Goal: Find specific page/section: Find specific page/section

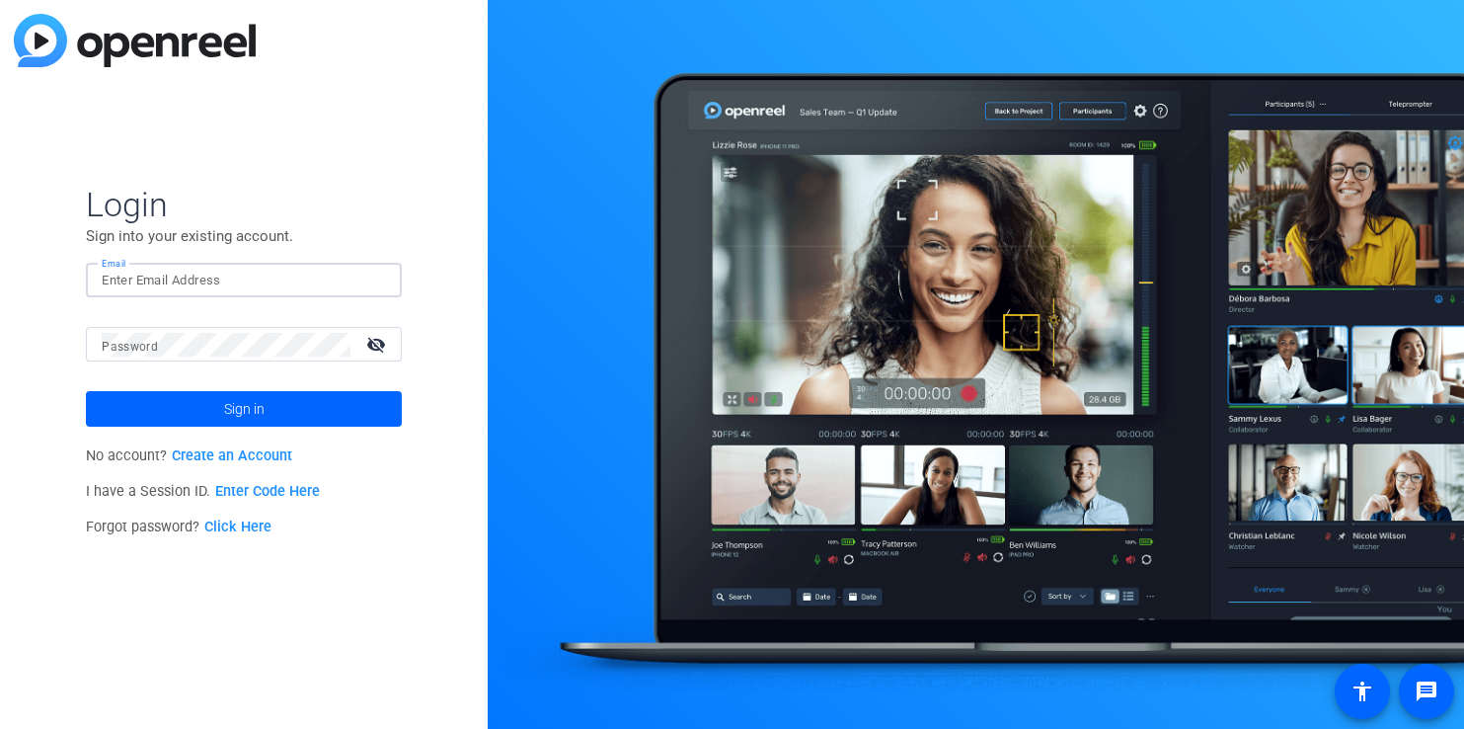
click at [255, 276] on input "Email" at bounding box center [244, 281] width 284 height 24
type input "[PERSON_NAME][EMAIL_ADDRESS][PERSON_NAME][DOMAIN_NAME]"
click at [86, 391] on button "Sign in" at bounding box center [244, 409] width 316 height 36
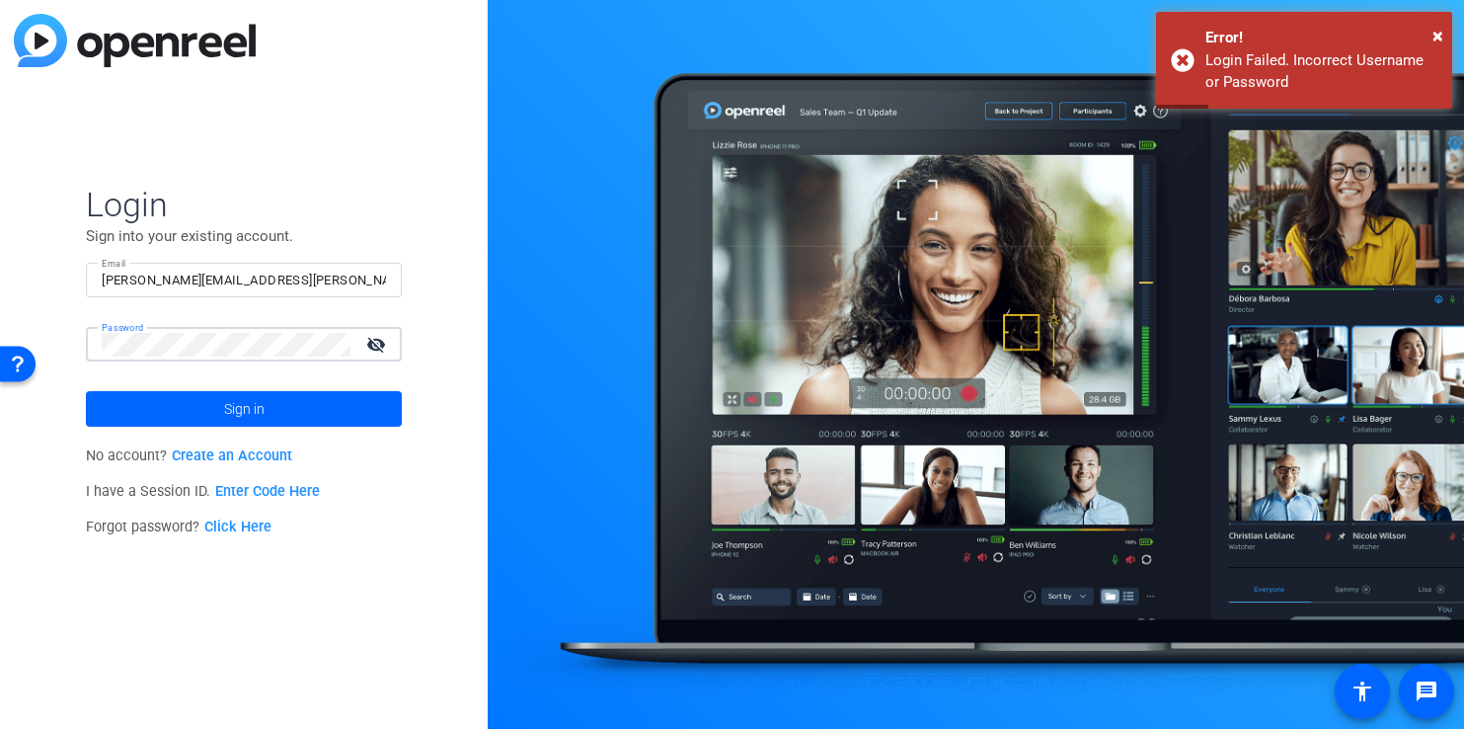
click at [86, 391] on button "Sign in" at bounding box center [244, 409] width 316 height 36
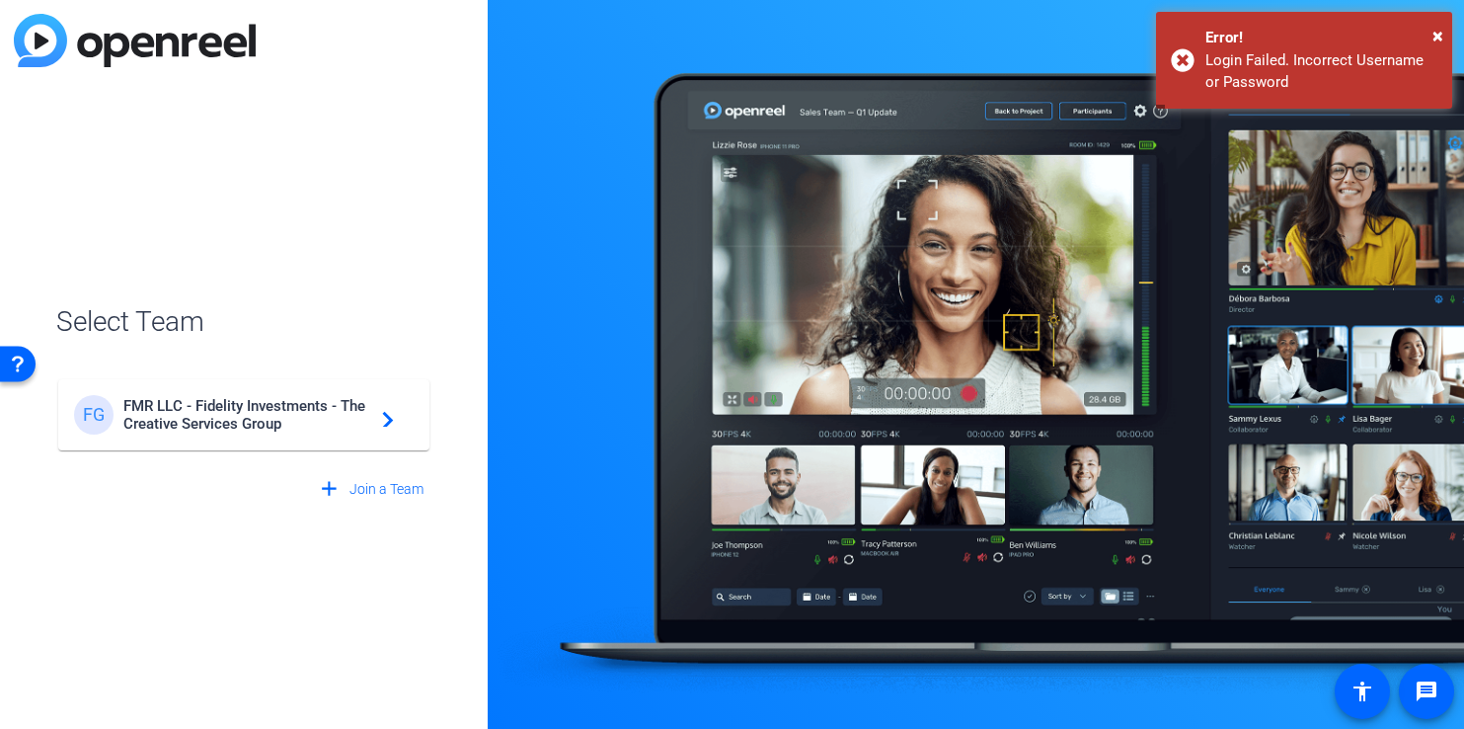
click at [236, 390] on mat-card-content "FG FMR LLC - Fidelity Investments - The Creative Services Group navigate_next" at bounding box center [243, 414] width 371 height 71
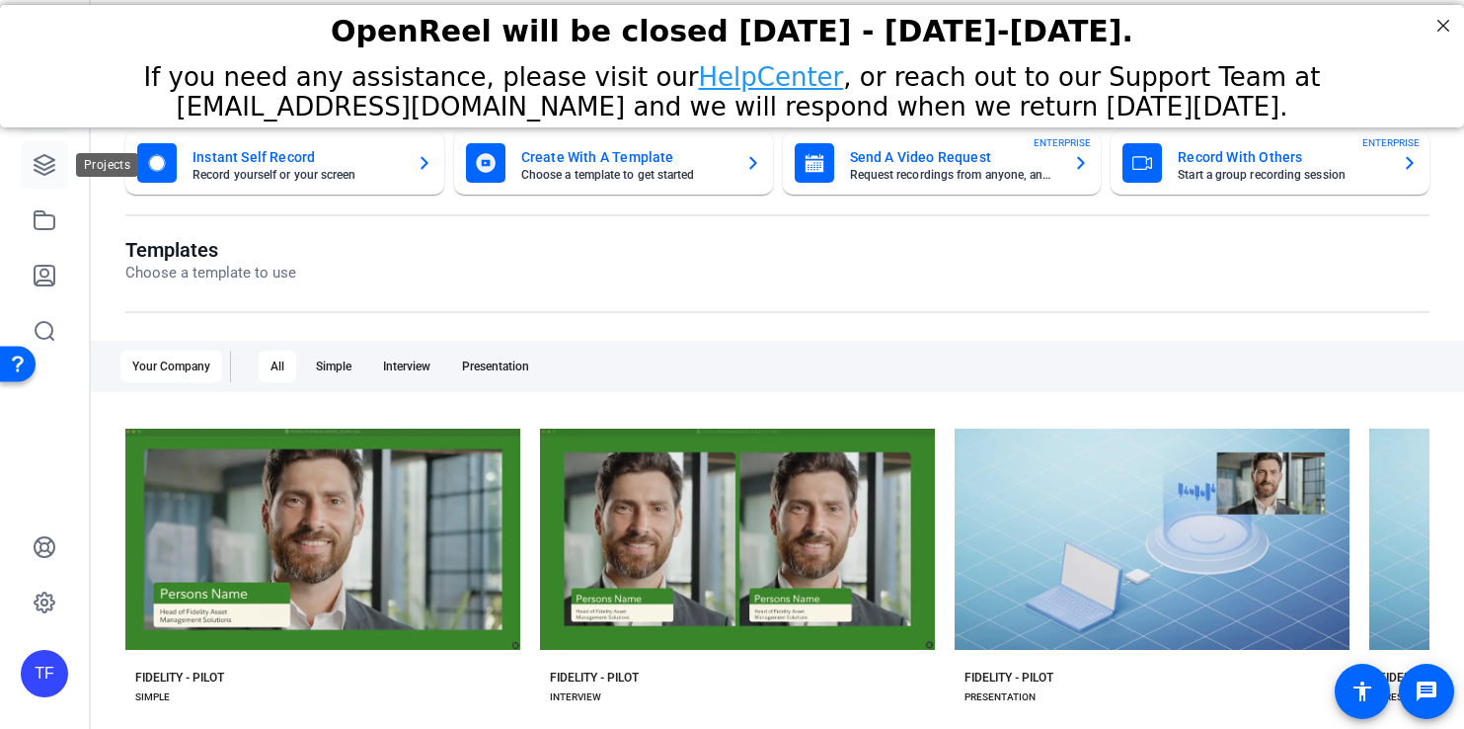
click at [52, 164] on icon at bounding box center [45, 165] width 24 height 24
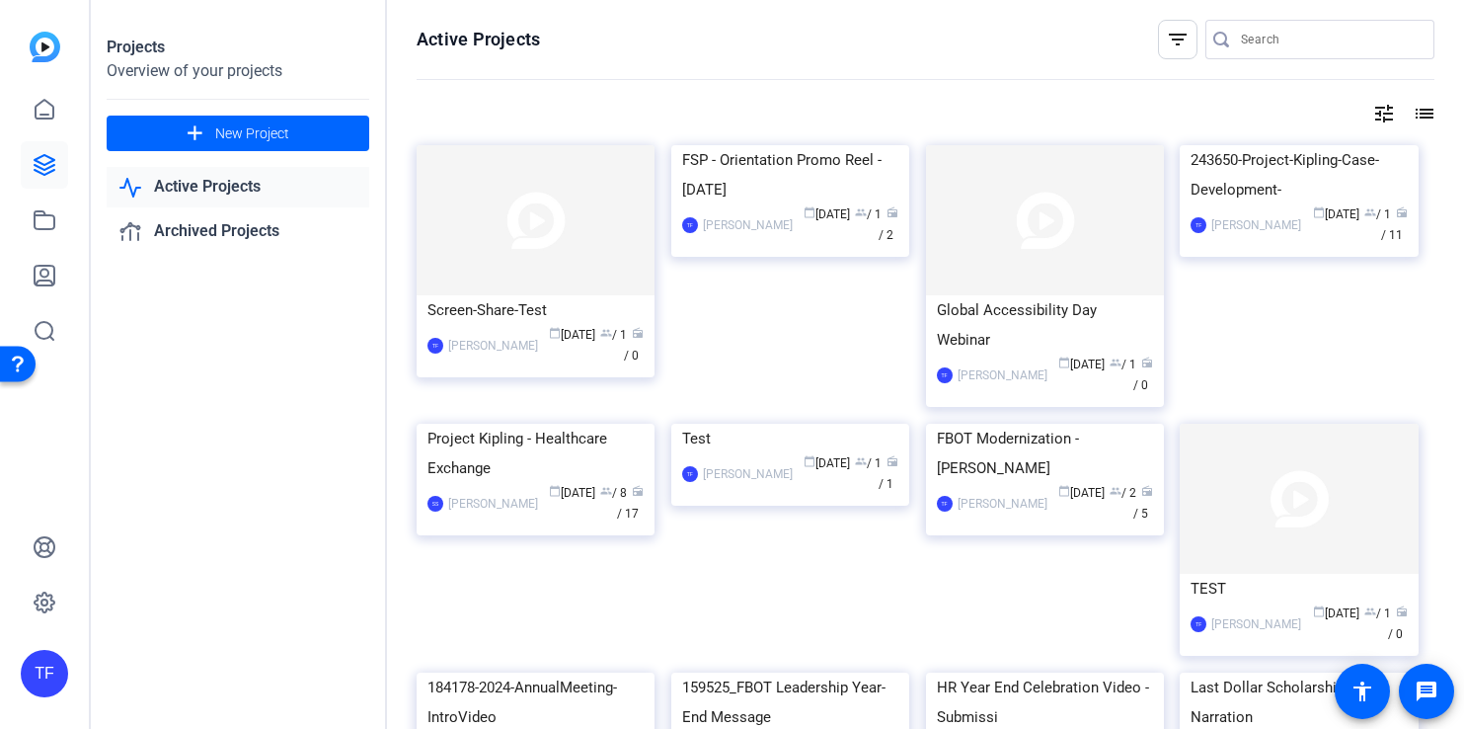
click at [308, 190] on link "Active Projects" at bounding box center [238, 187] width 263 height 40
click at [1296, 40] on input "Search" at bounding box center [1330, 40] width 178 height 24
paste input "Fidelity Scholars - 2025 Fidtern Experience"
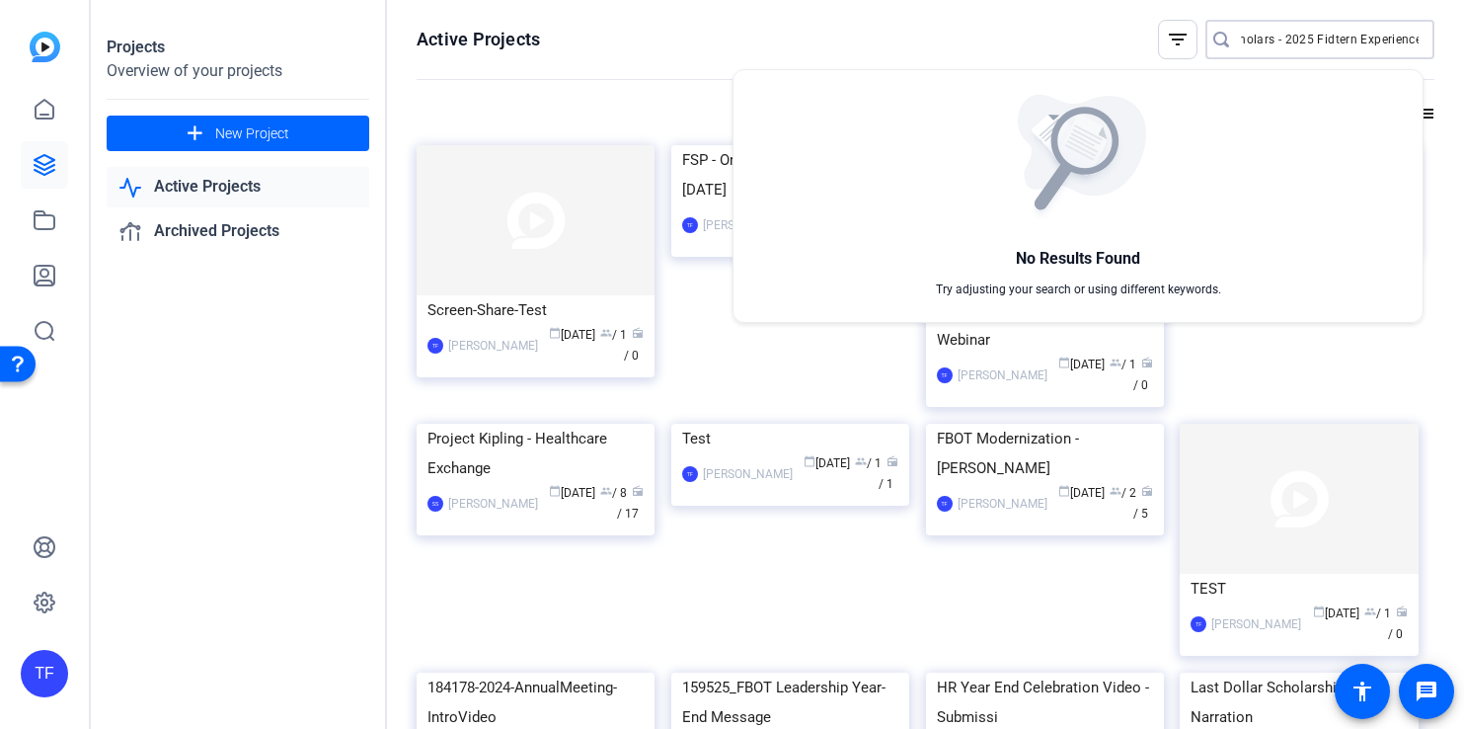
type input "Fidelity Scholars - 2025 Fidtern Experience"
click at [1160, 41] on div at bounding box center [732, 364] width 1464 height 729
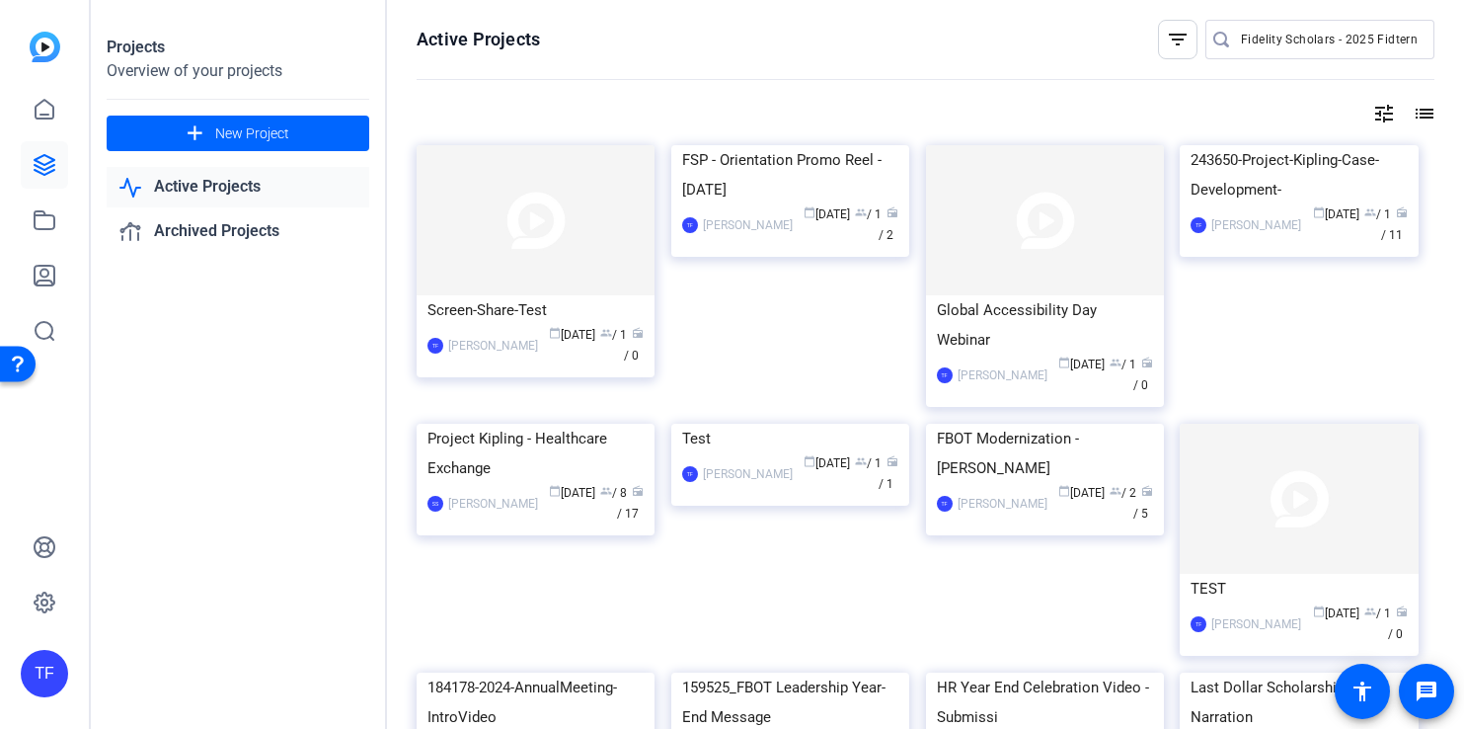
click at [1166, 40] on mat-icon "filter_list" at bounding box center [1178, 40] width 24 height 24
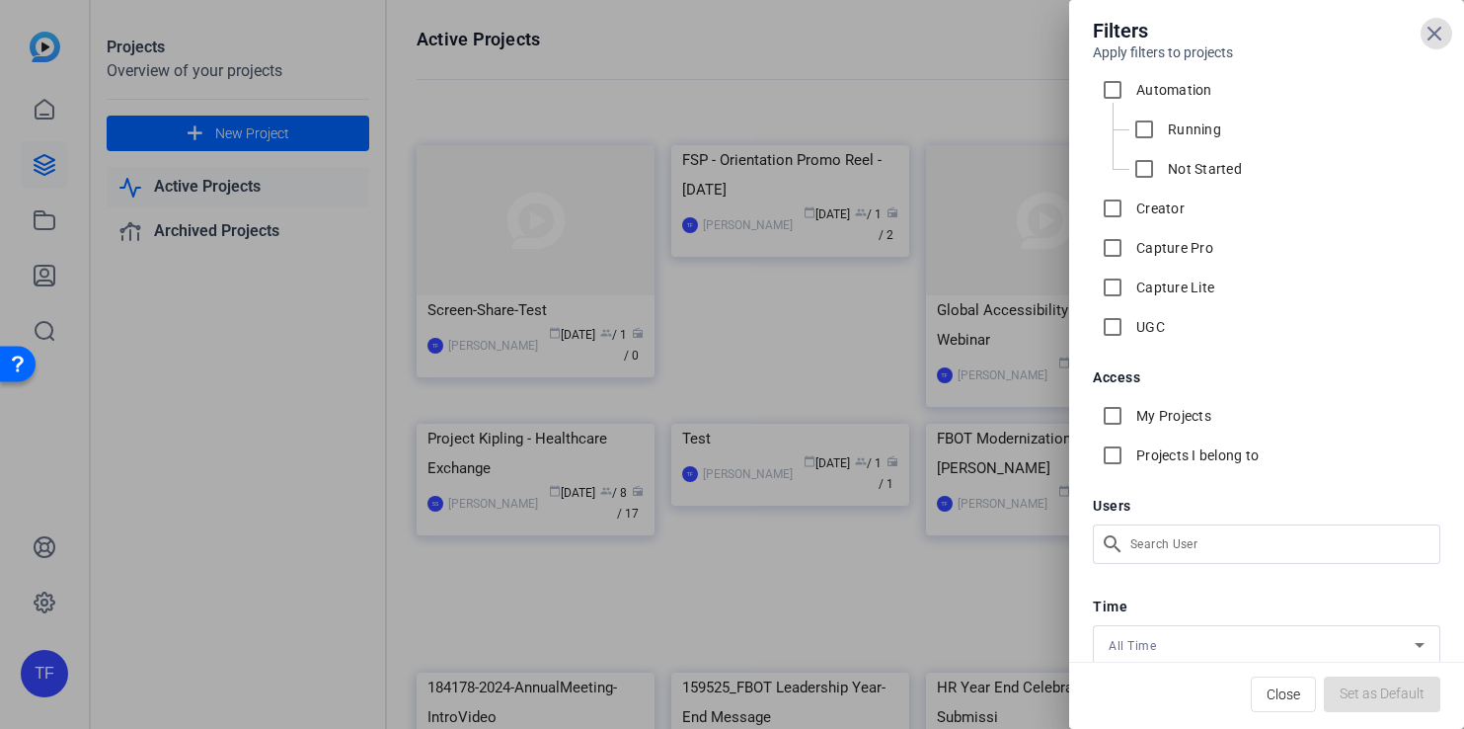
scroll to position [101, 0]
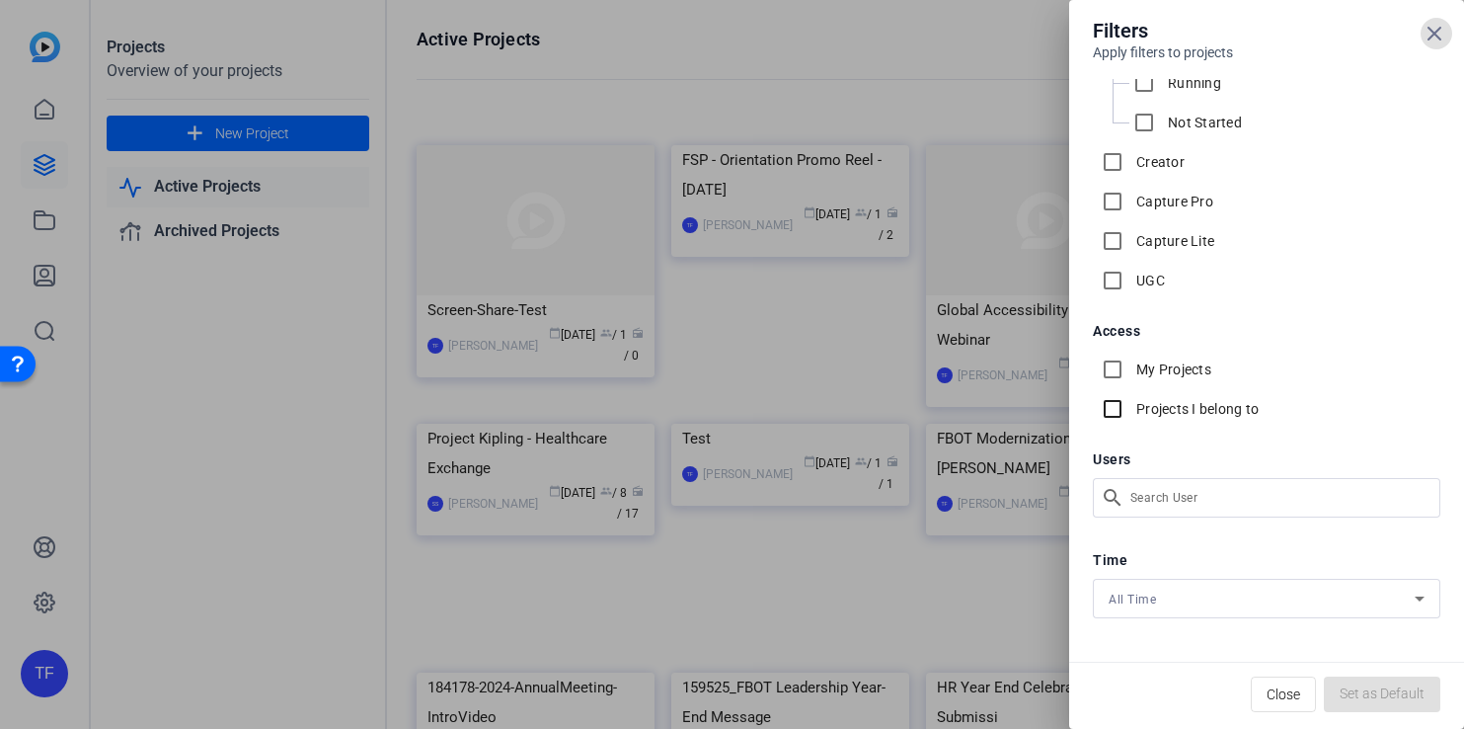
click at [1128, 415] on input "Projects I belong to" at bounding box center [1113, 409] width 40 height 40
checkbox input "true"
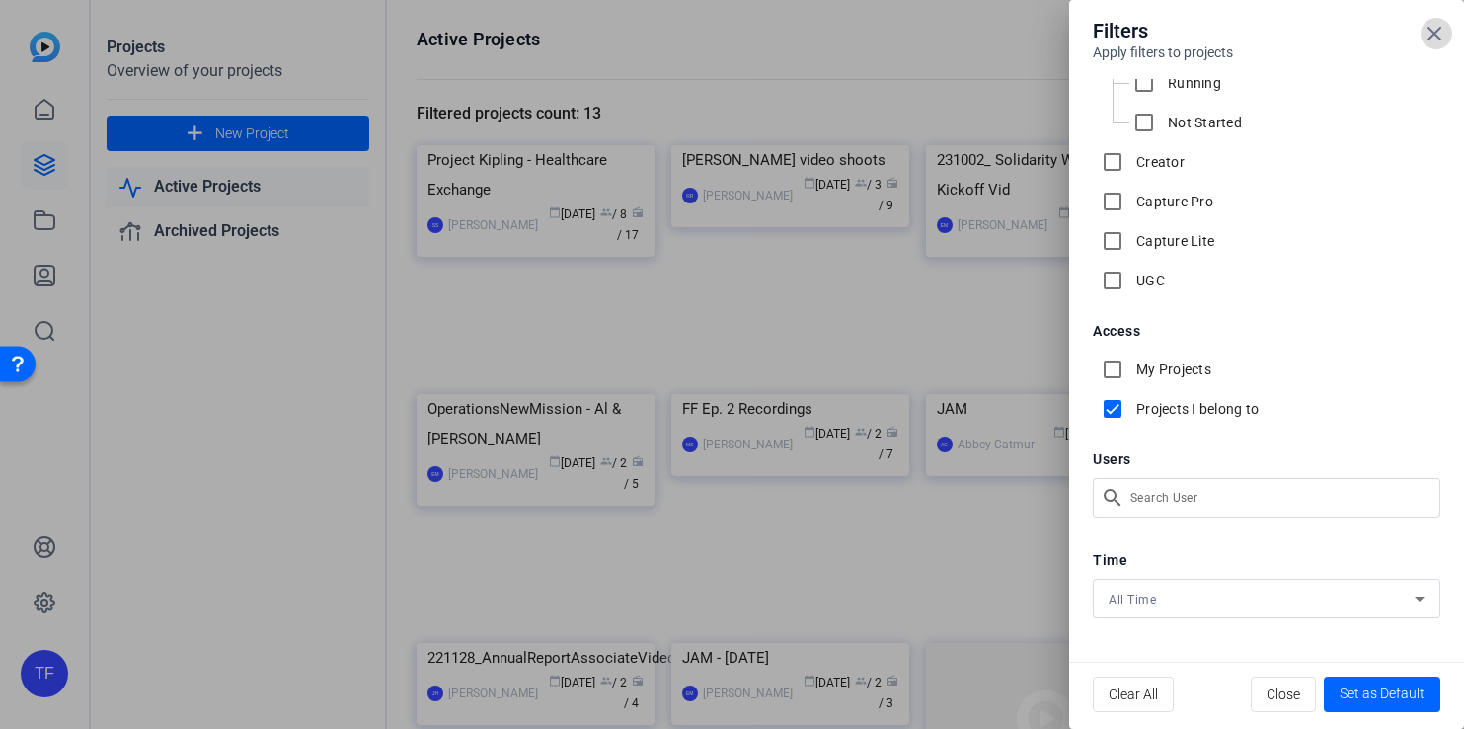
click at [1431, 27] on icon at bounding box center [1435, 34] width 24 height 24
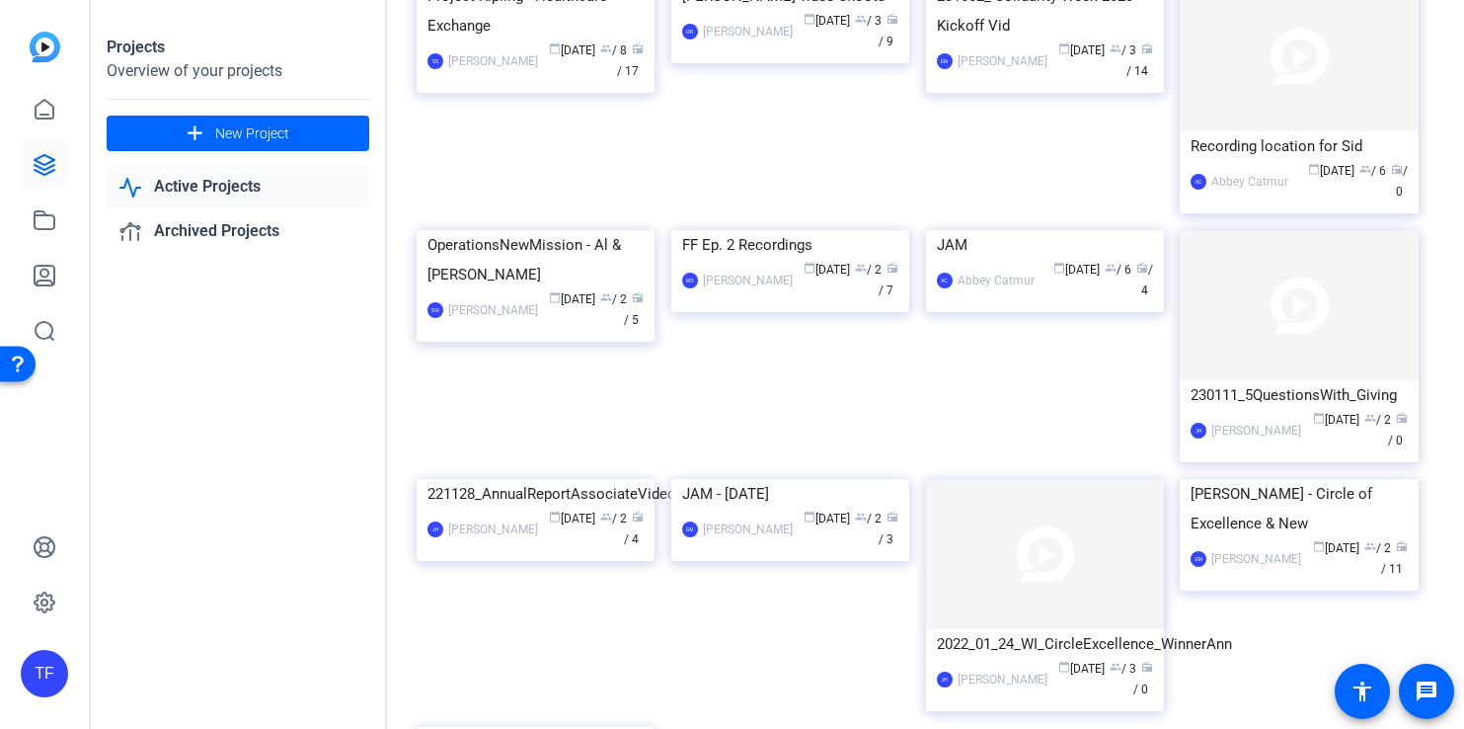
scroll to position [0, 0]
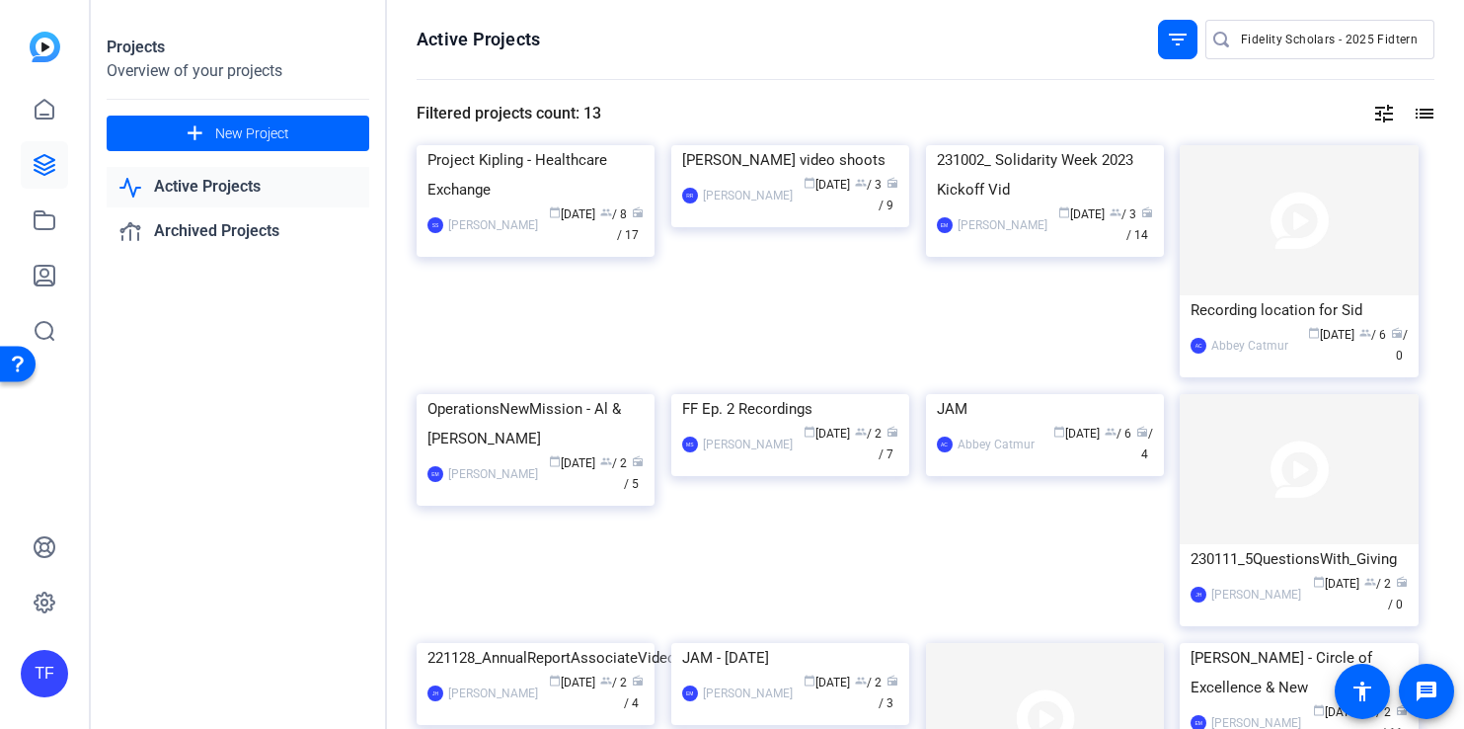
click at [1177, 42] on mat-icon "filter_list" at bounding box center [1178, 40] width 24 height 24
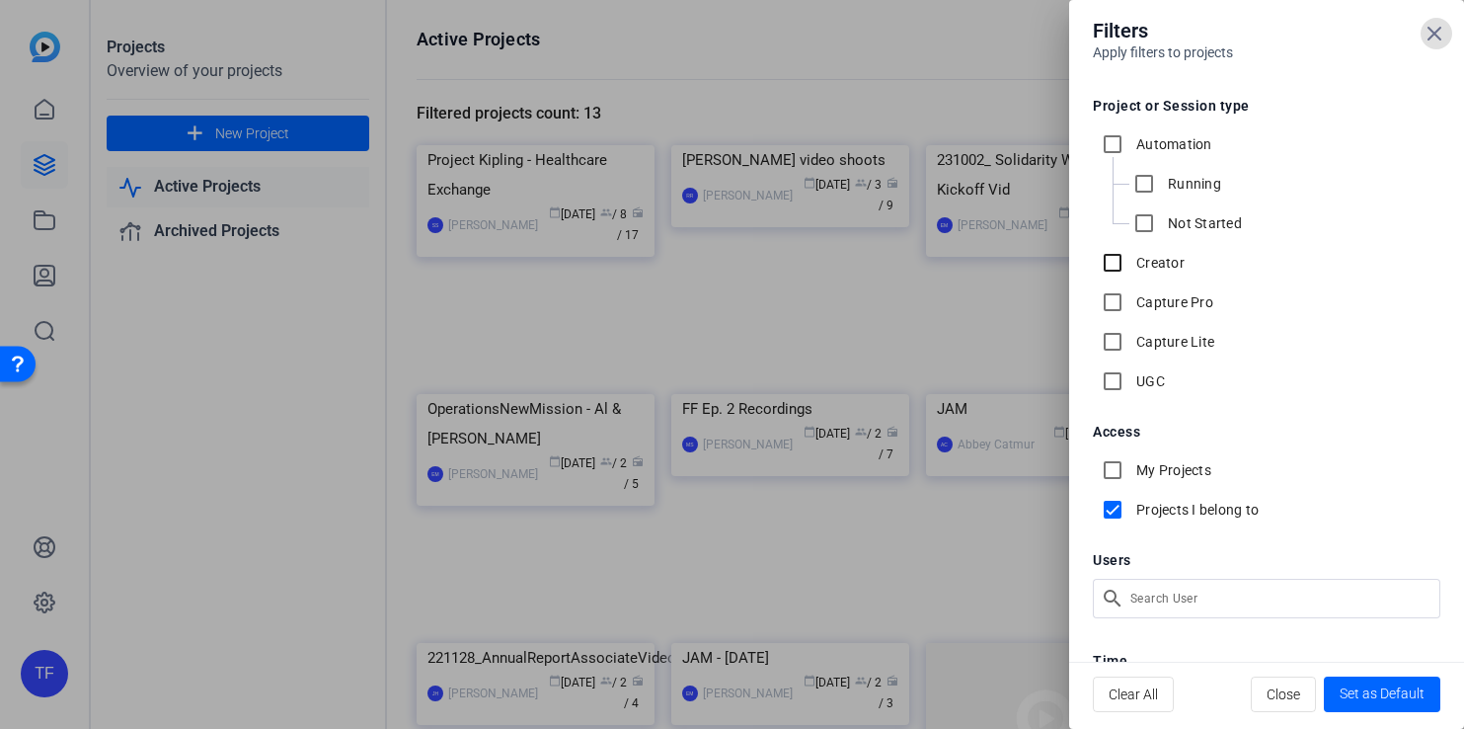
click at [1112, 267] on input "Creator" at bounding box center [1113, 263] width 40 height 40
checkbox input "true"
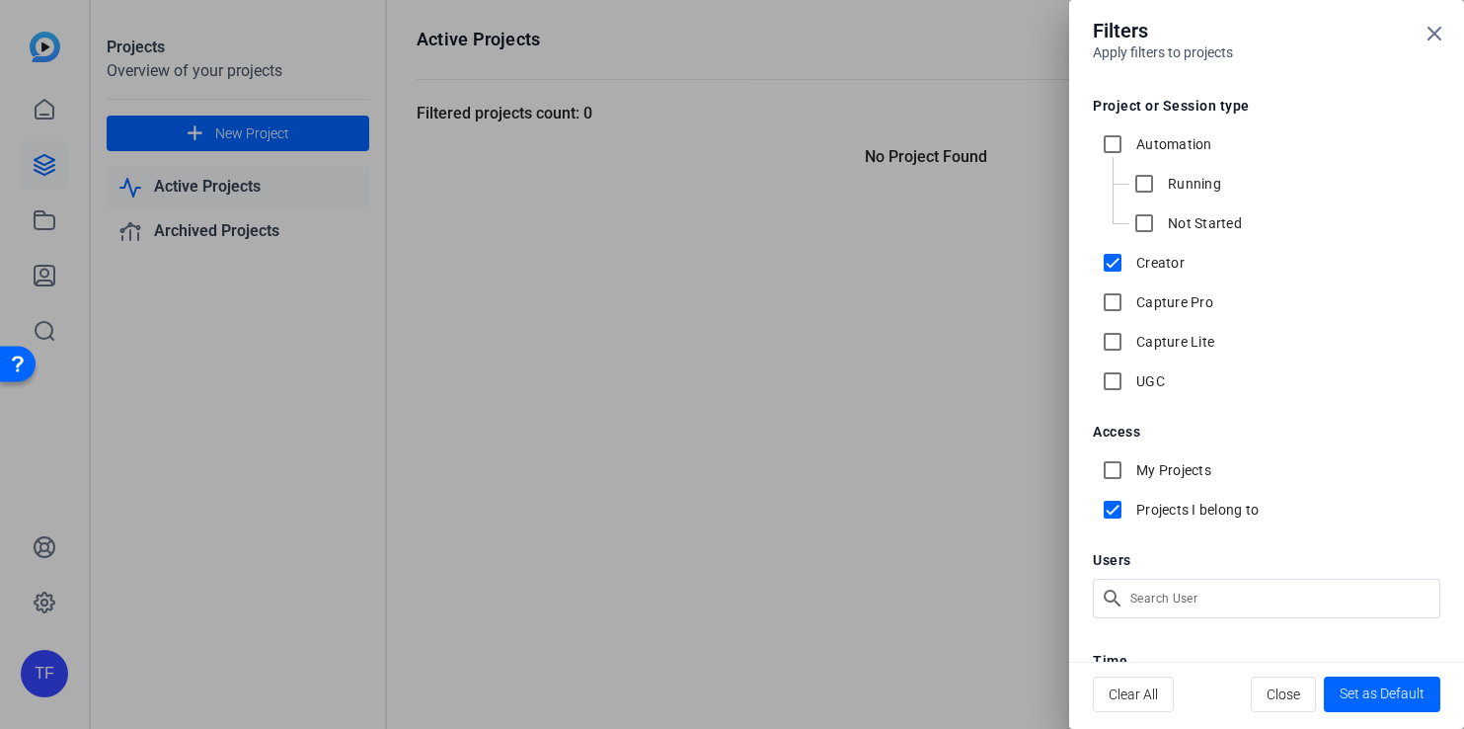
click at [1112, 512] on input "Projects I belong to" at bounding box center [1113, 510] width 40 height 40
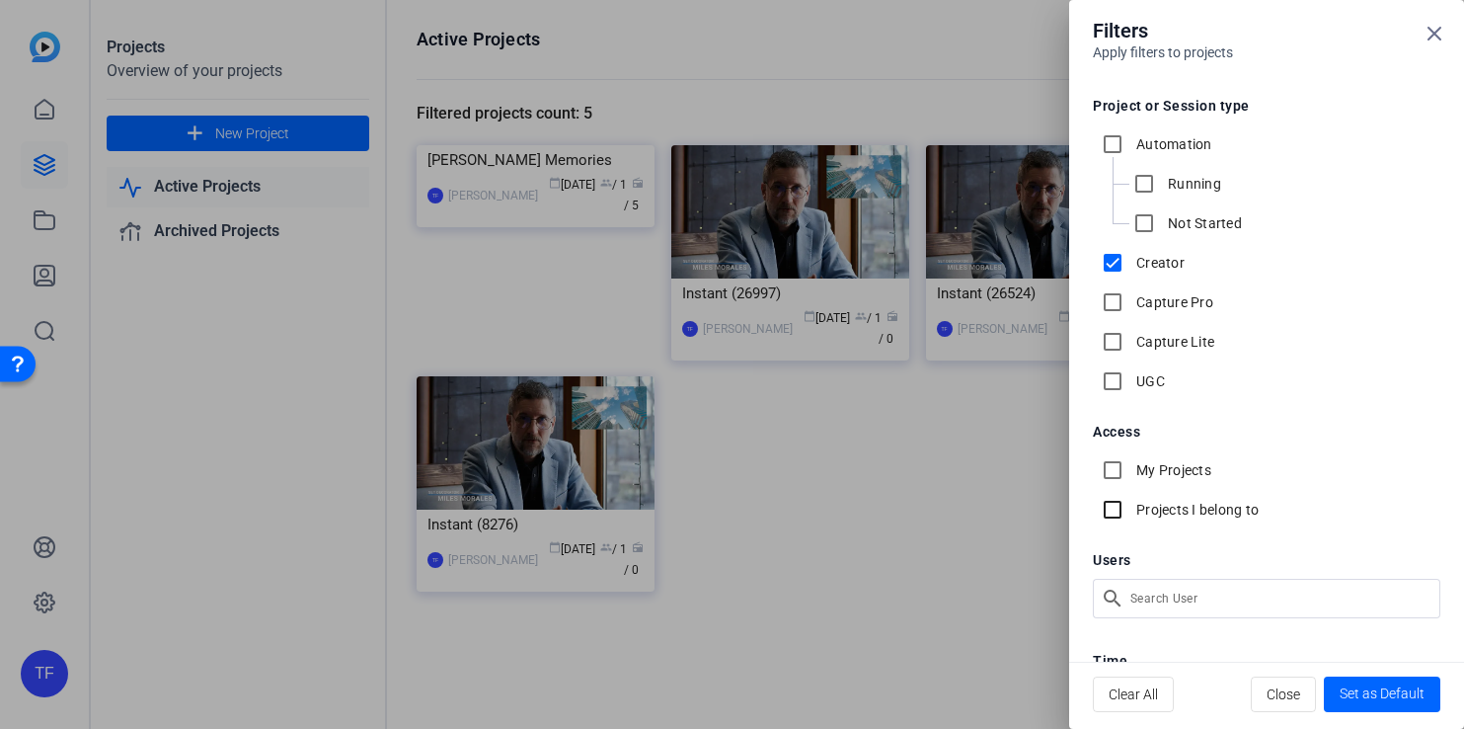
click at [1120, 511] on input "Projects I belong to" at bounding box center [1113, 510] width 40 height 40
checkbox input "true"
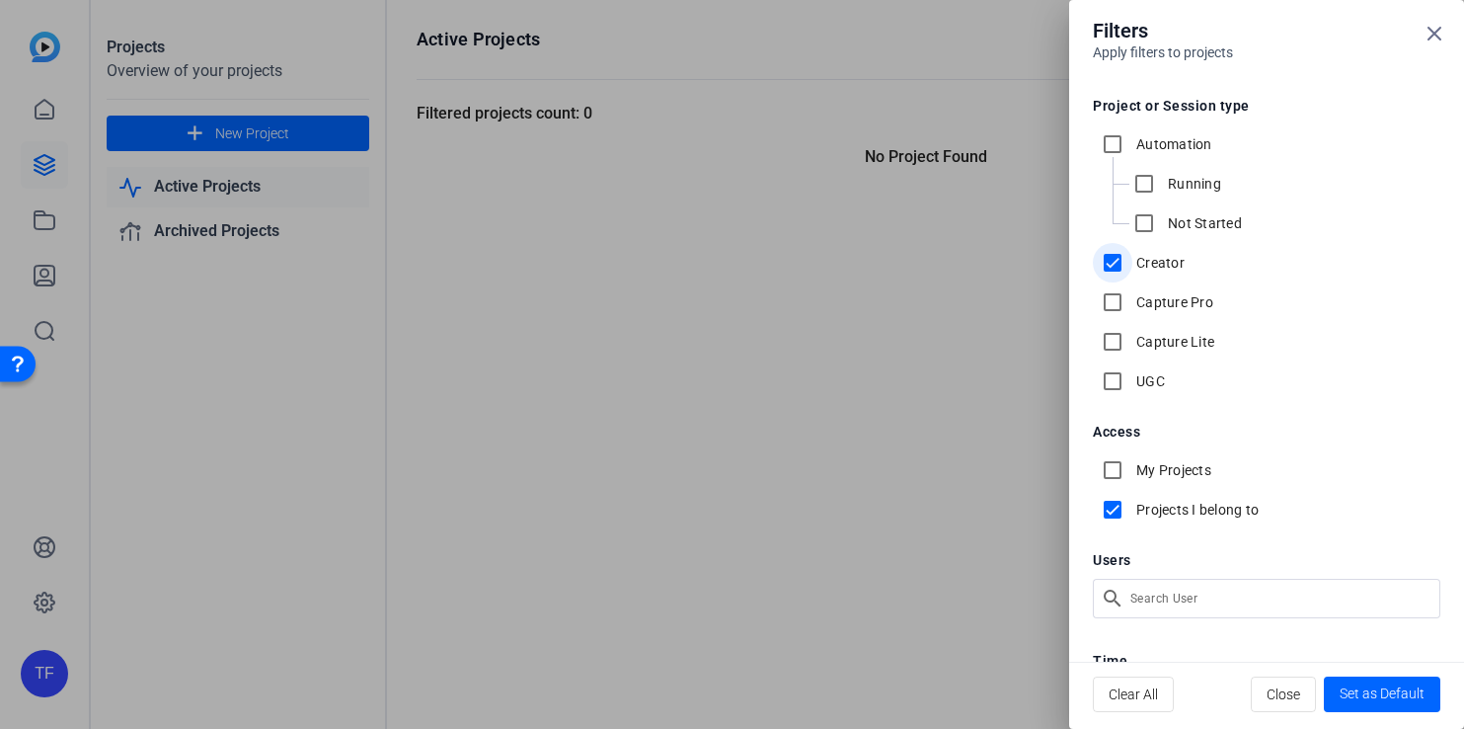
click at [1108, 264] on input "Creator" at bounding box center [1113, 263] width 40 height 40
checkbox input "false"
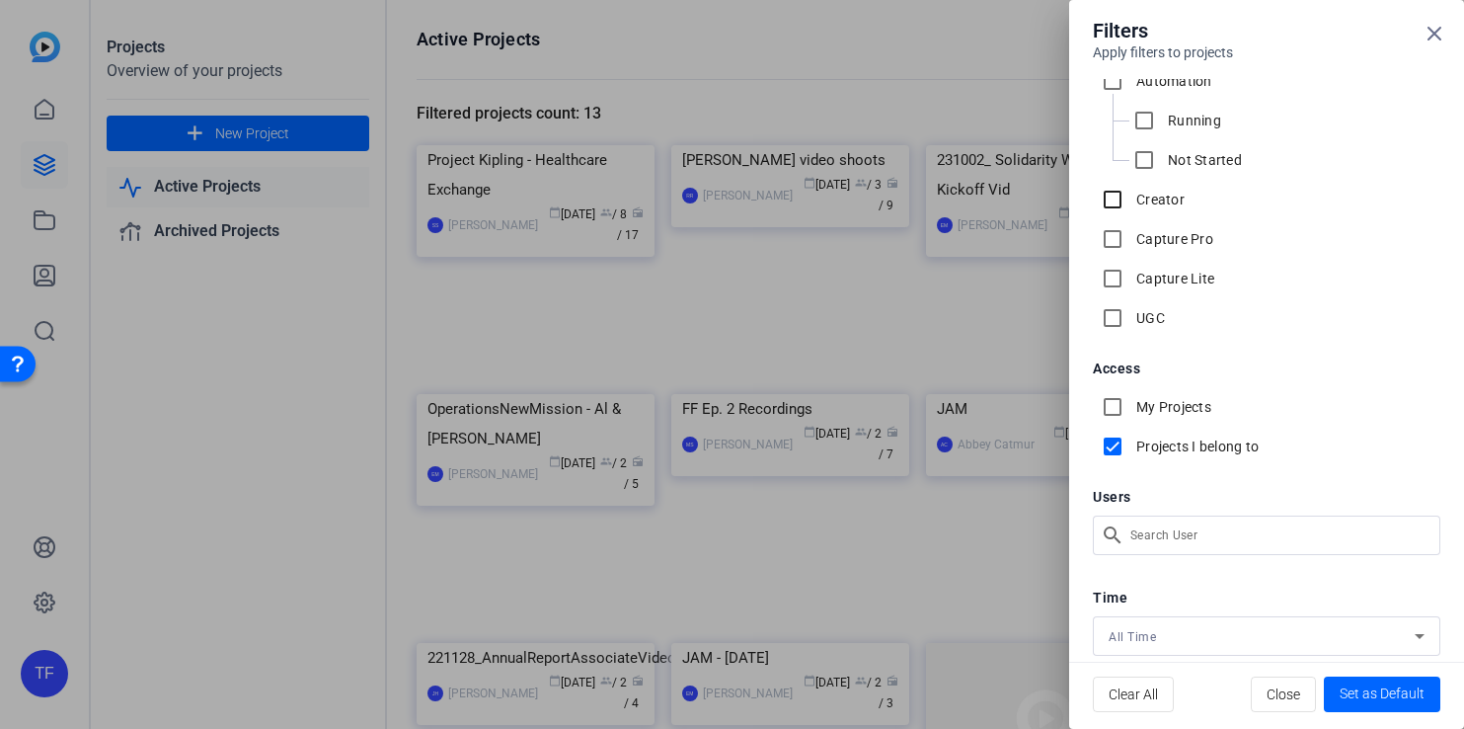
scroll to position [101, 0]
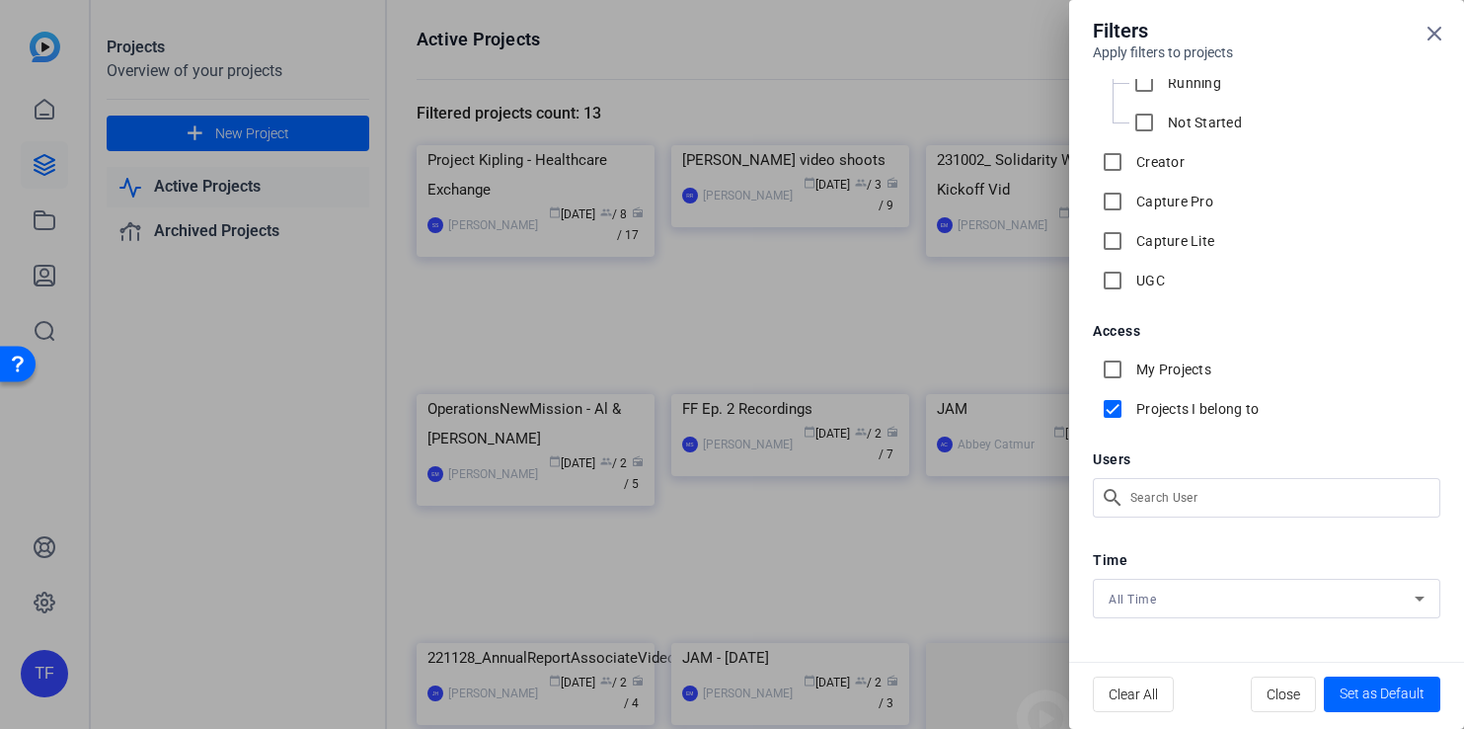
click at [1027, 649] on div at bounding box center [732, 364] width 1464 height 729
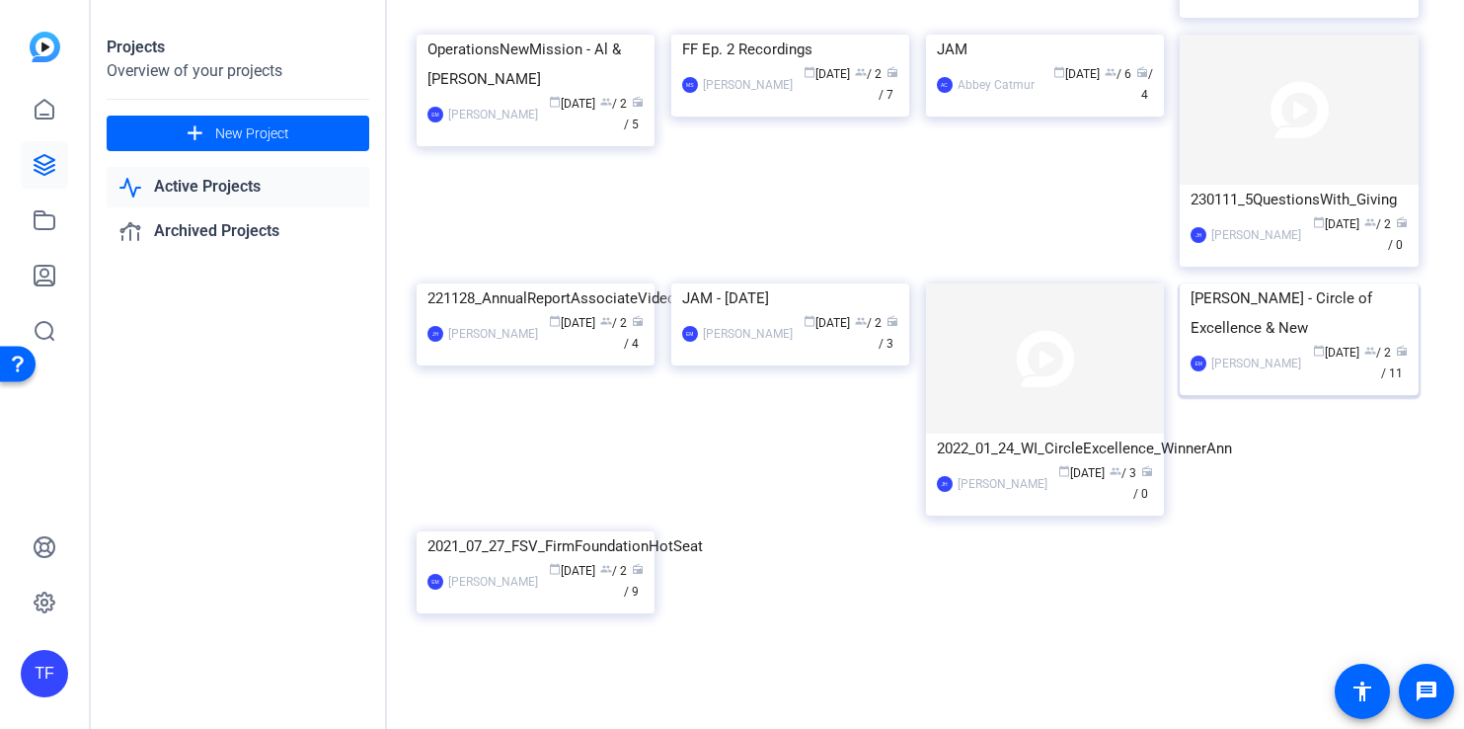
scroll to position [527, 0]
drag, startPoint x: 575, startPoint y: 230, endPoint x: 585, endPoint y: 234, distance: 10.6
click at [575, 283] on img at bounding box center [536, 283] width 238 height 0
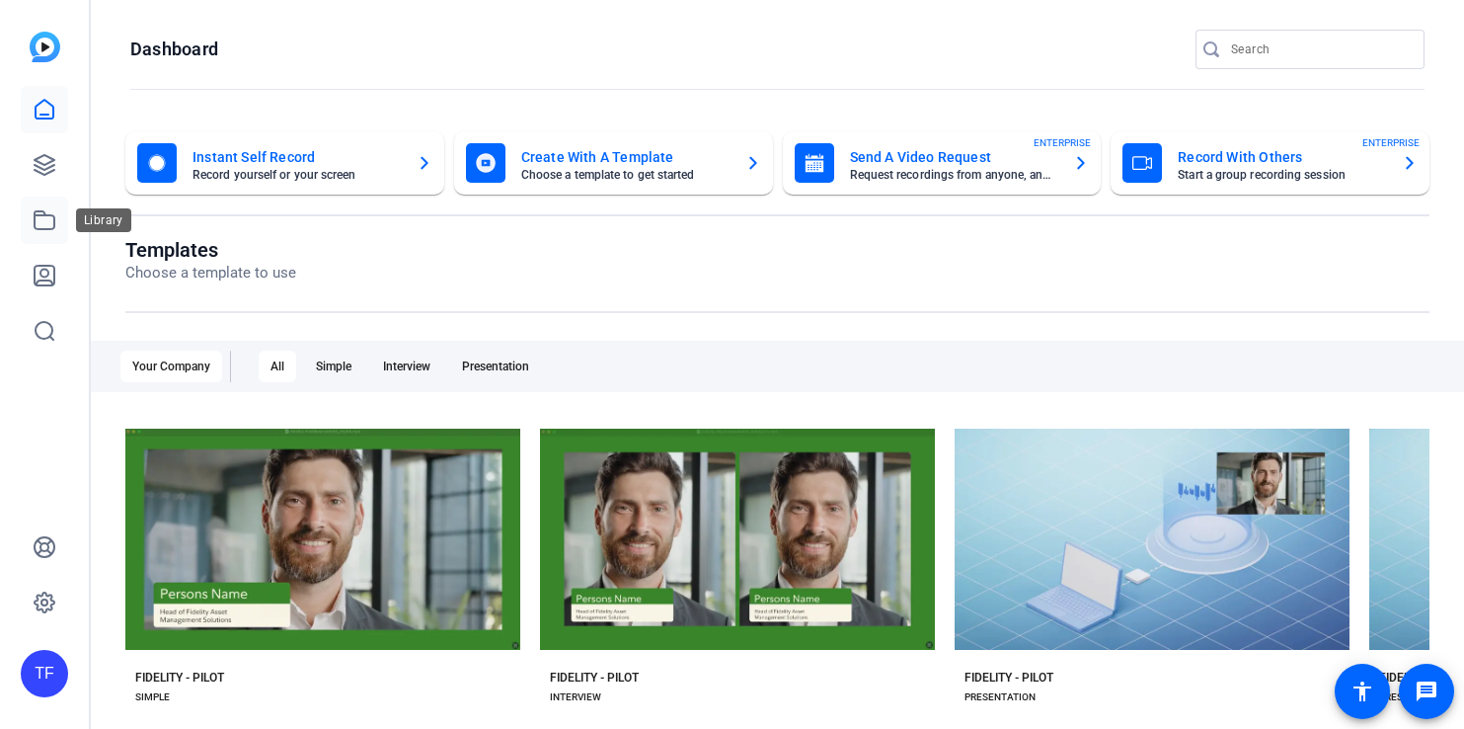
click at [56, 214] on link at bounding box center [44, 220] width 47 height 47
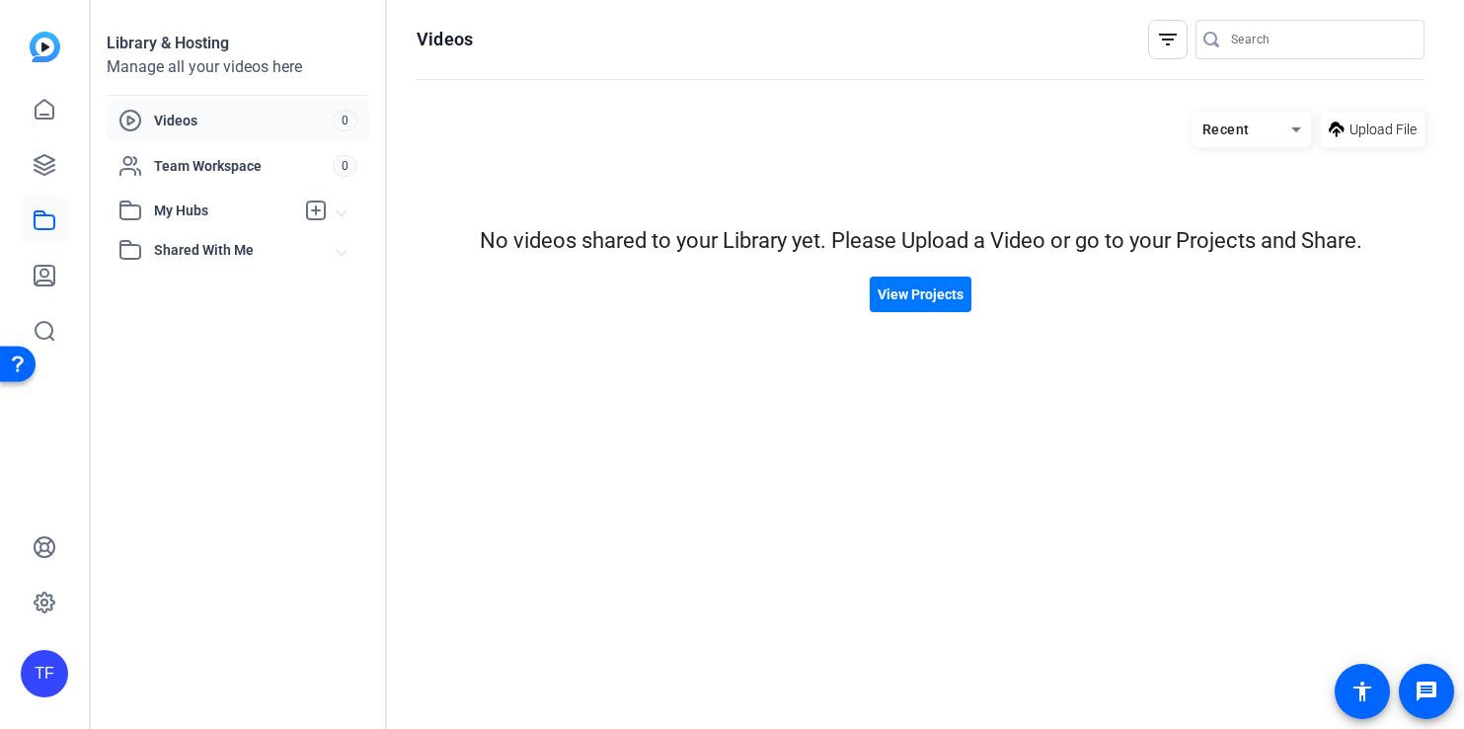
click at [210, 244] on span "Shared With Me" at bounding box center [246, 250] width 184 height 21
click at [27, 177] on link at bounding box center [44, 164] width 47 height 47
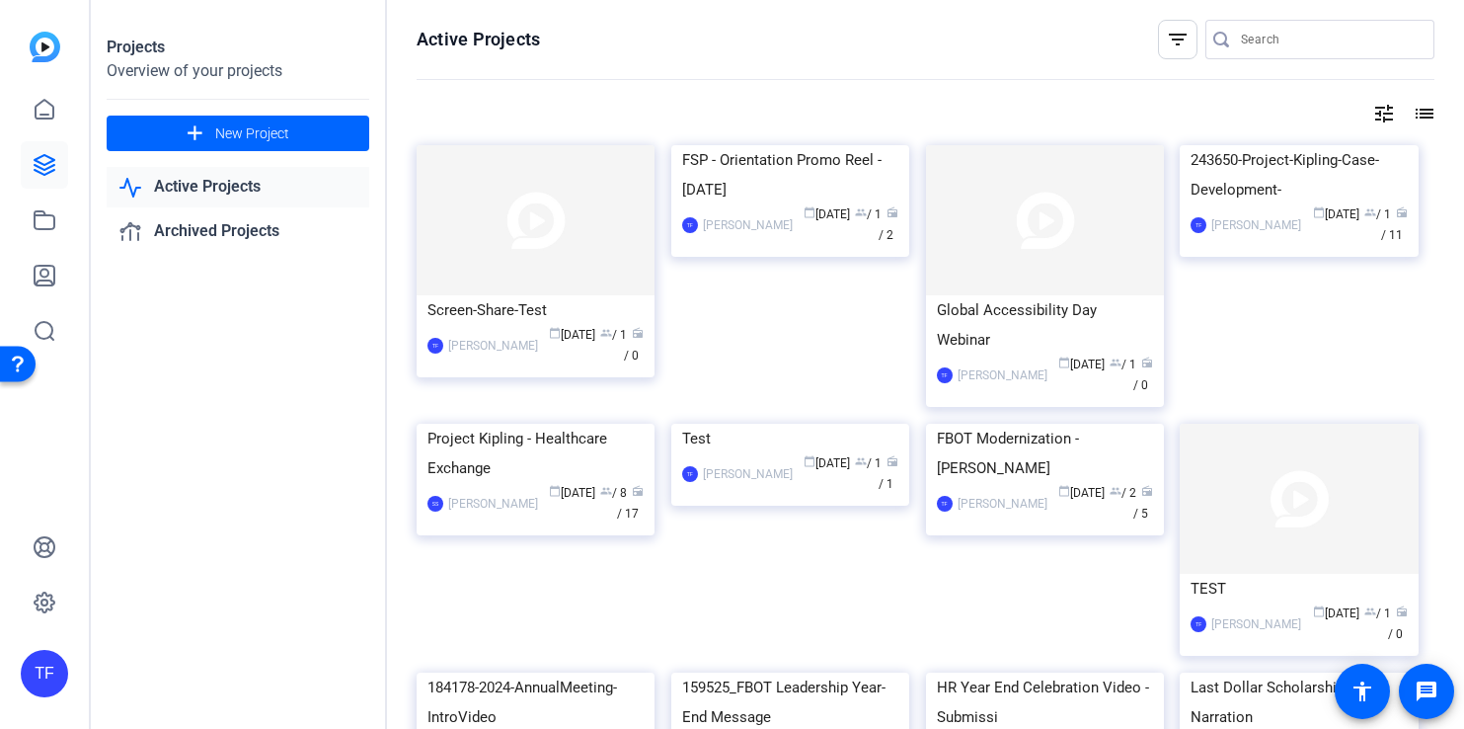
click at [1017, 103] on div "tune list" at bounding box center [926, 114] width 1018 height 24
click at [1166, 39] on mat-icon "filter_list" at bounding box center [1178, 40] width 24 height 24
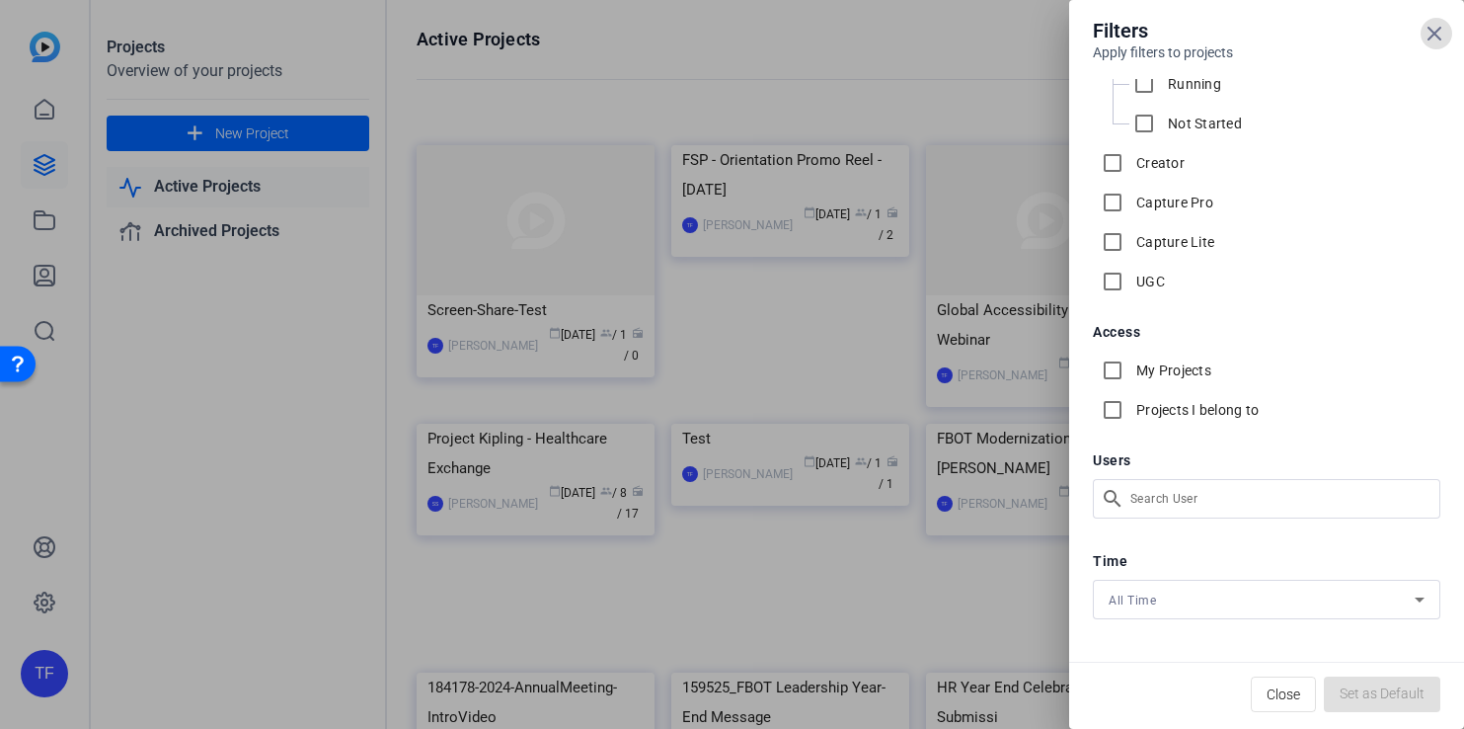
scroll to position [101, 0]
click at [1209, 608] on div "All Time" at bounding box center [1262, 599] width 306 height 25
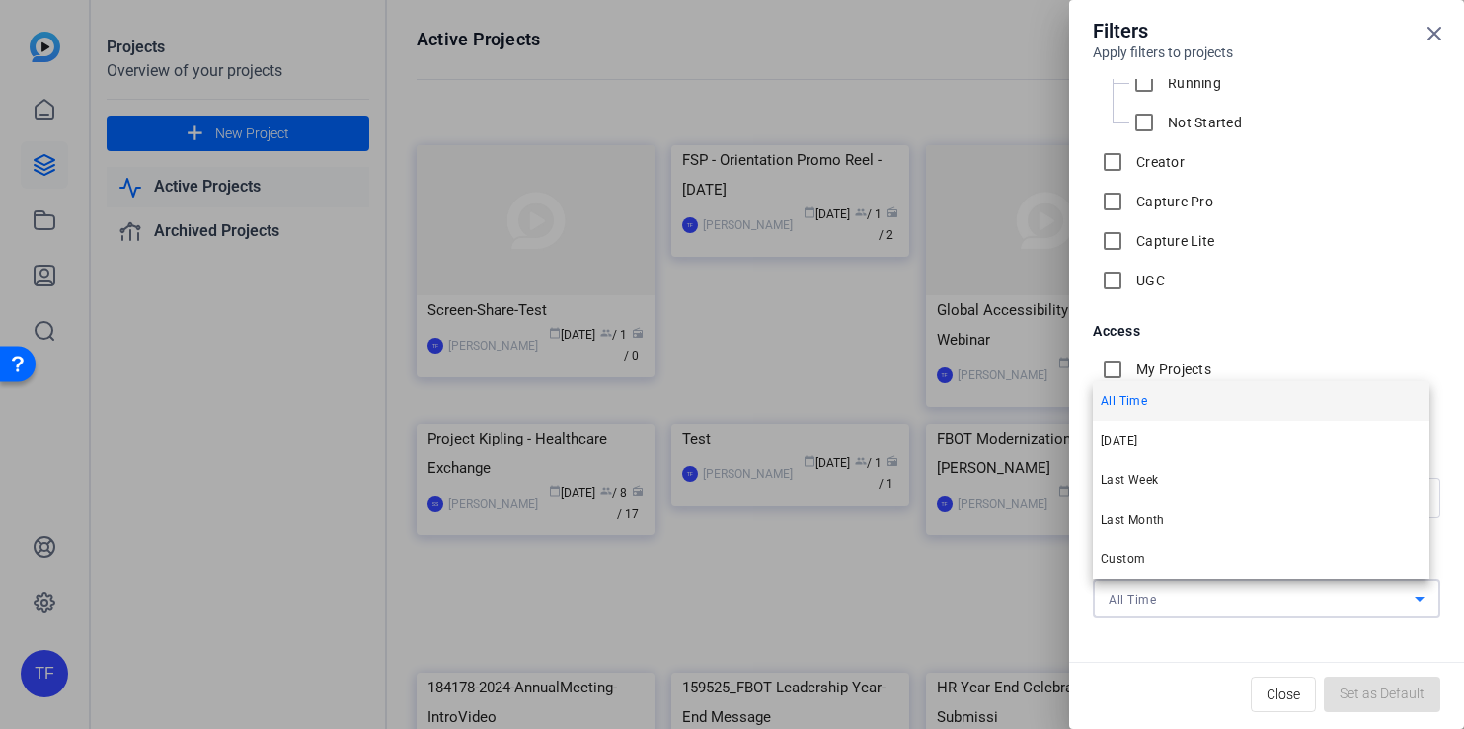
click at [1375, 277] on div at bounding box center [732, 364] width 1464 height 729
